Goal: Check status: Check status

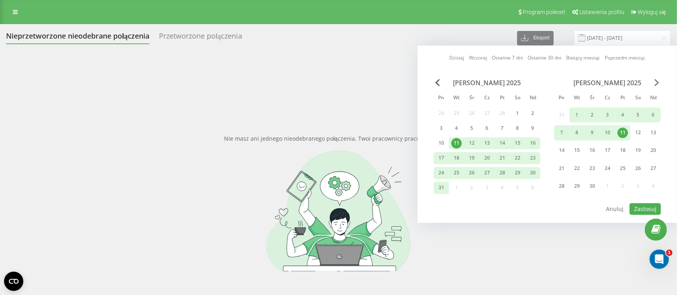
click at [658, 80] on span "Next Month" at bounding box center [656, 82] width 5 height 7
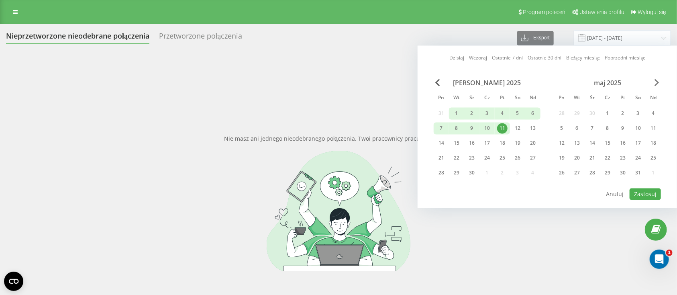
click at [658, 80] on span "Next Month" at bounding box center [656, 82] width 5 height 7
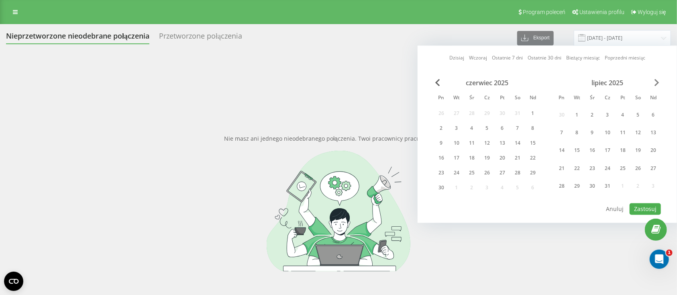
click at [658, 86] on span "Next Month" at bounding box center [656, 82] width 5 height 7
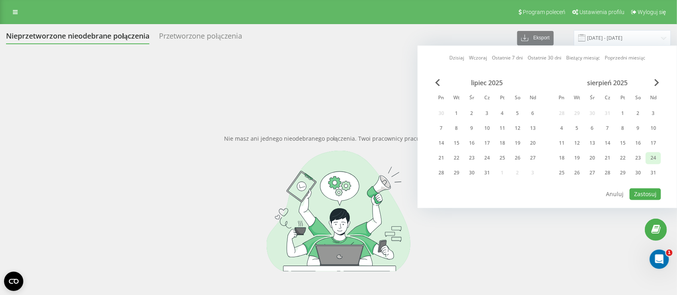
drag, startPoint x: 656, startPoint y: 111, endPoint x: 654, endPoint y: 160, distance: 49.4
click at [655, 112] on div "3" at bounding box center [653, 113] width 10 height 10
click at [655, 173] on div "31" at bounding box center [653, 173] width 10 height 10
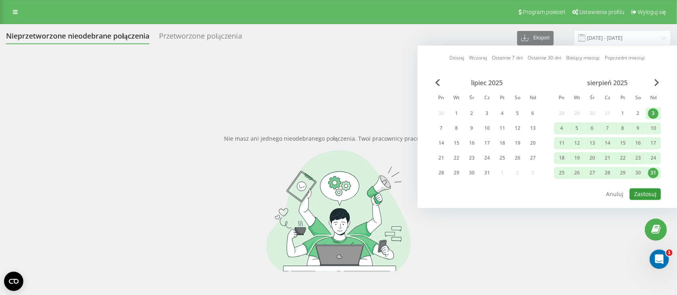
click at [651, 193] on button "Zastosuj" at bounding box center [644, 194] width 31 height 12
type input "[DATE] - [DATE]"
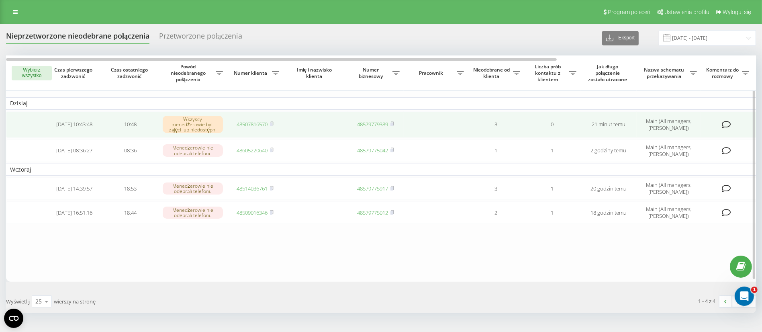
click at [260, 122] on link "48507816570" at bounding box center [252, 123] width 31 height 7
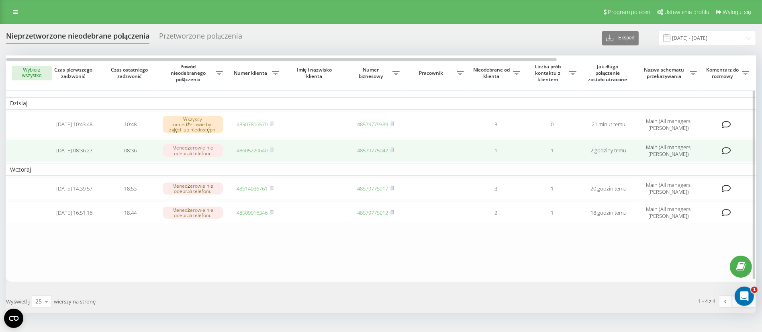
click at [252, 149] on link "48605220640" at bounding box center [252, 150] width 31 height 7
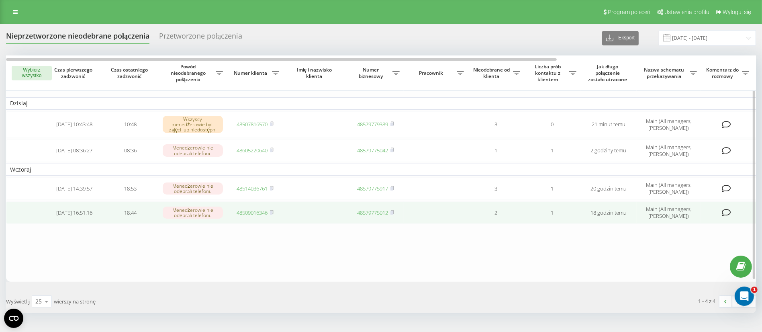
click at [251, 212] on link "48509016346" at bounding box center [252, 212] width 31 height 7
